Goal: Task Accomplishment & Management: Use online tool/utility

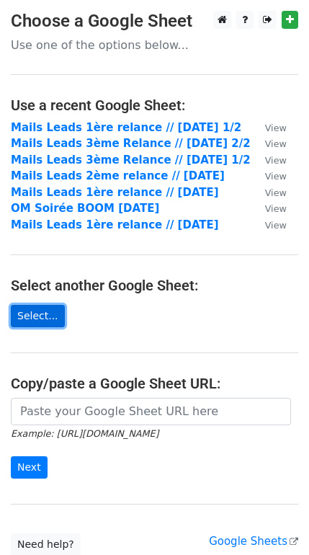
click at [42, 312] on link "Select..." at bounding box center [38, 316] width 54 height 22
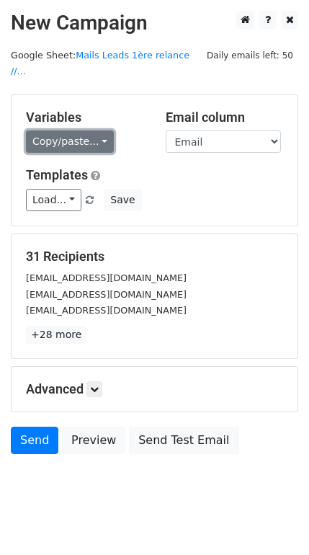
click at [81, 132] on link "Copy/paste..." at bounding box center [70, 142] width 88 height 22
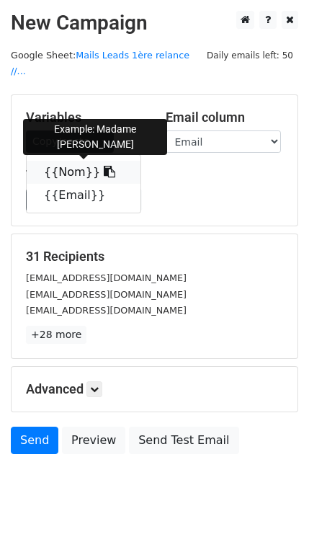
click at [74, 161] on link "{{Nom}}" at bounding box center [84, 172] width 114 height 23
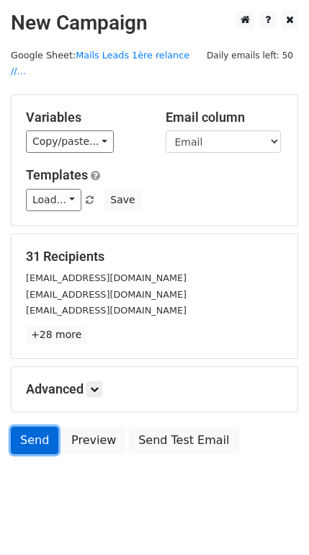
click at [40, 427] on link "Send" at bounding box center [35, 440] width 48 height 27
